Goal: Information Seeking & Learning: Check status

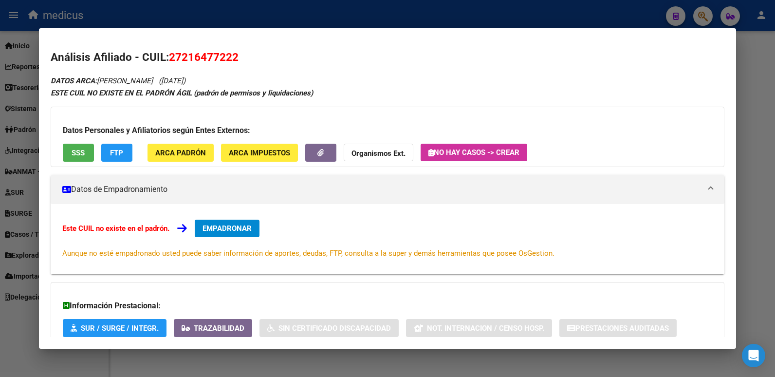
scroll to position [357, 0]
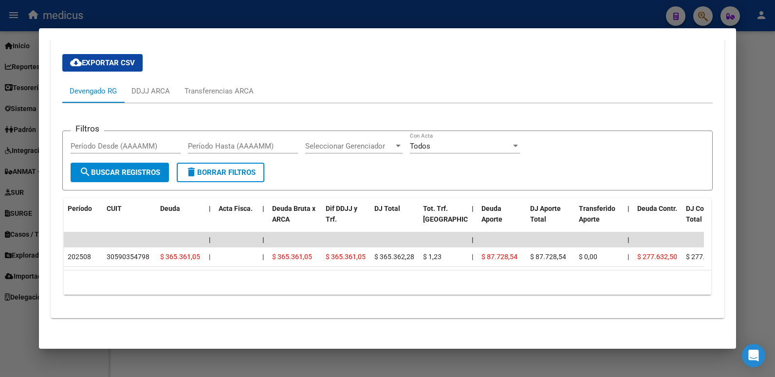
click at [695, 11] on div at bounding box center [387, 188] width 775 height 377
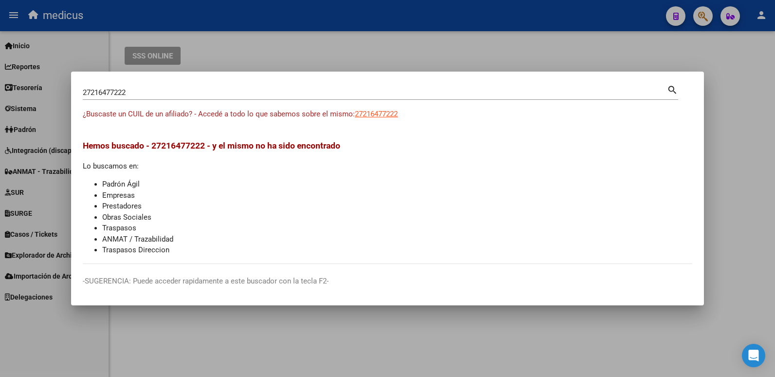
click at [703, 17] on div at bounding box center [387, 188] width 775 height 377
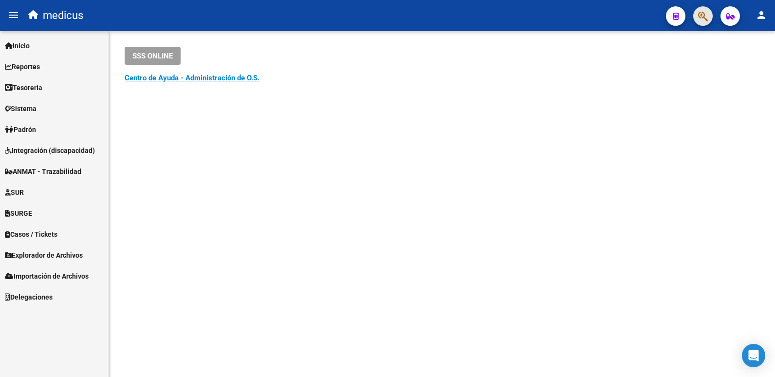
click at [703, 10] on span "button" at bounding box center [703, 16] width 10 height 20
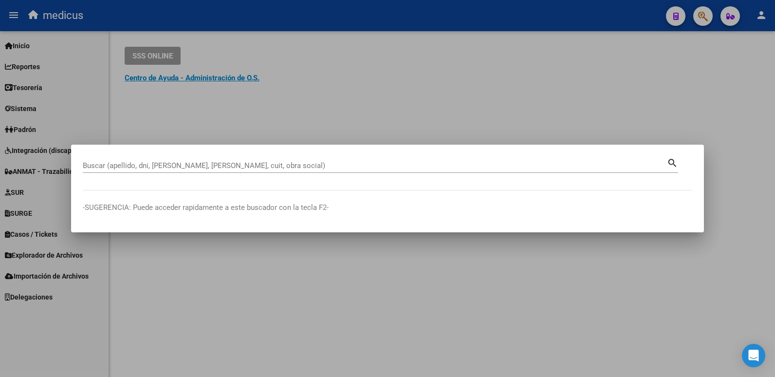
click at [186, 161] on div "Buscar (apellido, dni, [PERSON_NAME], [PERSON_NAME], cuit, obra social)" at bounding box center [375, 165] width 584 height 15
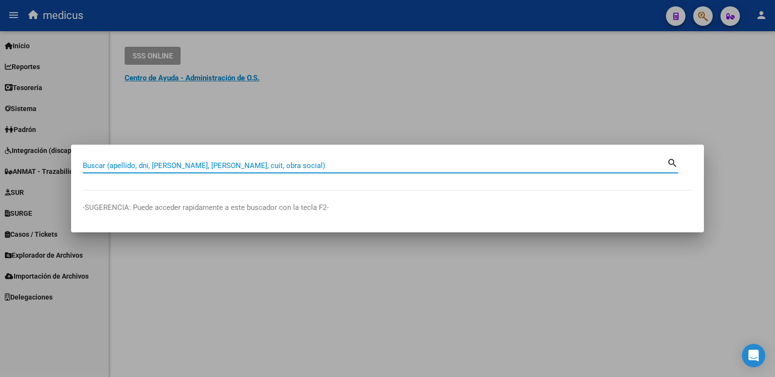
paste input "20434419167"
type input "20434419167"
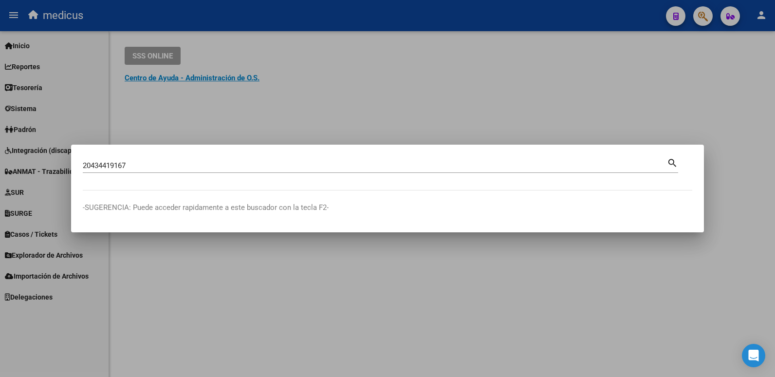
click at [670, 159] on mat-icon "search" at bounding box center [672, 162] width 11 height 12
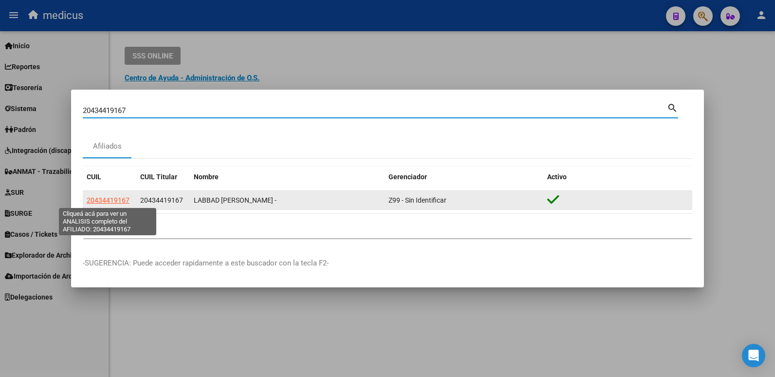
click at [104, 202] on span "20434419167" at bounding box center [108, 200] width 43 height 8
type textarea "20434419167"
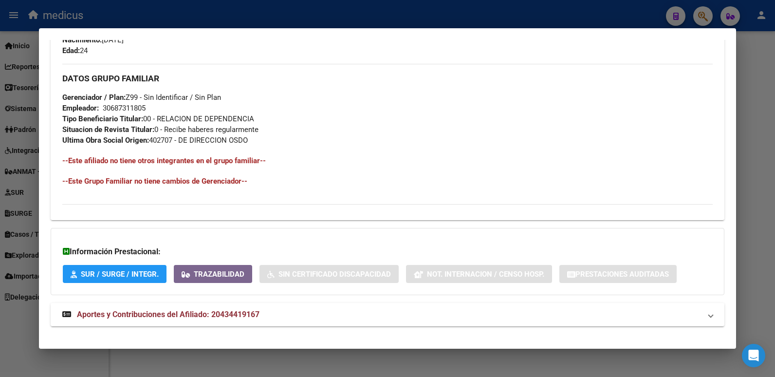
scroll to position [453, 0]
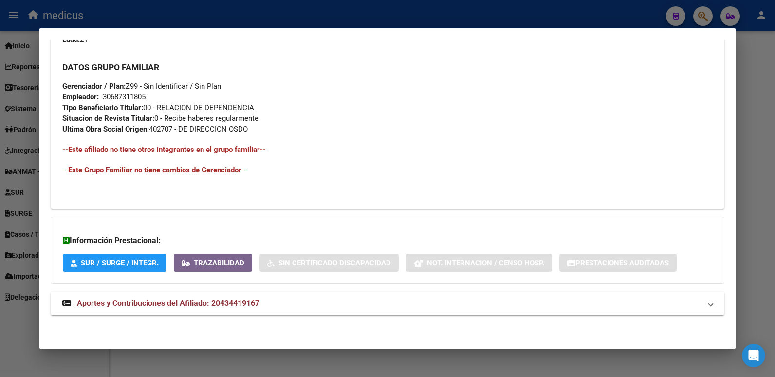
click at [204, 301] on span "Aportes y Contribuciones del Afiliado: 20434419167" at bounding box center [168, 302] width 183 height 9
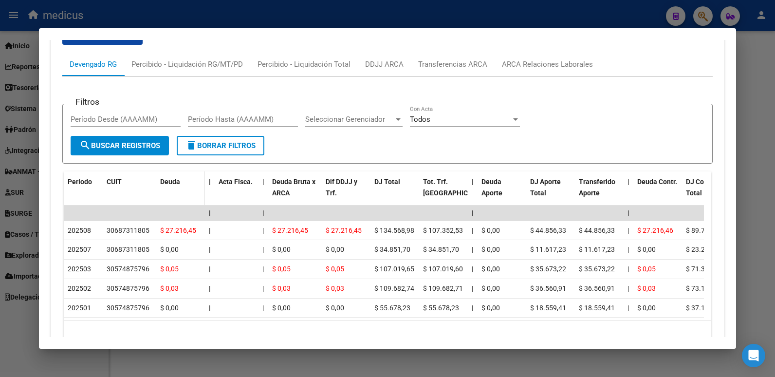
scroll to position [794, 0]
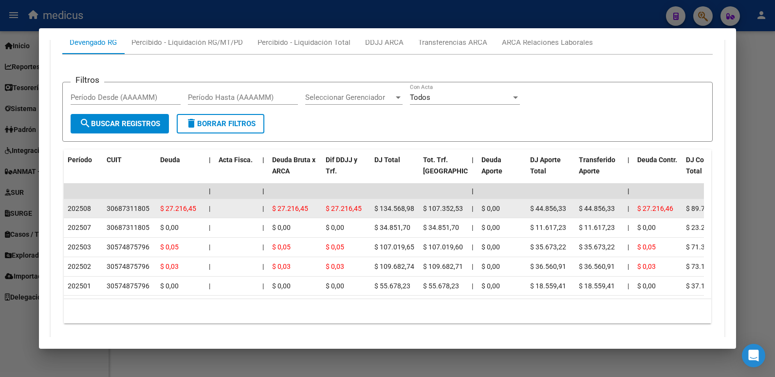
drag, startPoint x: 635, startPoint y: 204, endPoint x: 677, endPoint y: 211, distance: 43.0
click at [677, 211] on datatable-body-cell "$ 27.216,46" at bounding box center [657, 208] width 49 height 19
